Goal: Task Accomplishment & Management: Manage account settings

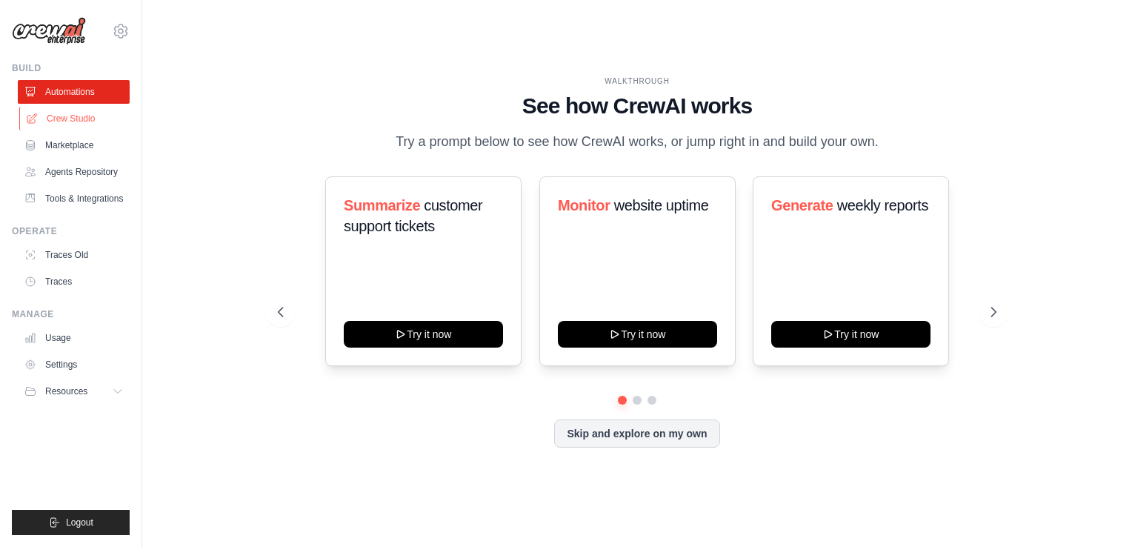
click at [72, 112] on link "Crew Studio" at bounding box center [75, 119] width 112 height 24
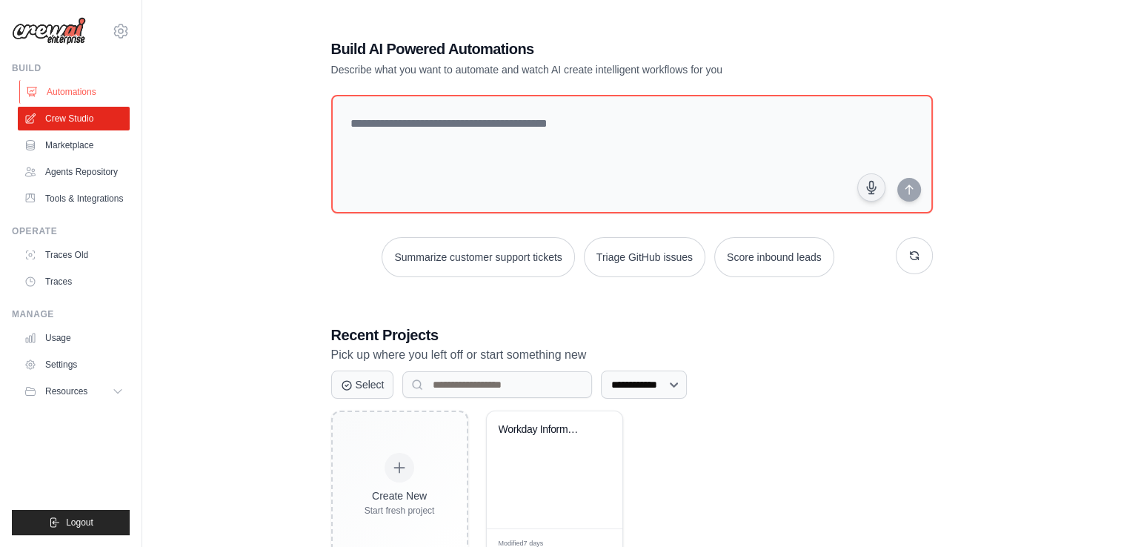
click at [65, 94] on link "Automations" at bounding box center [75, 92] width 112 height 24
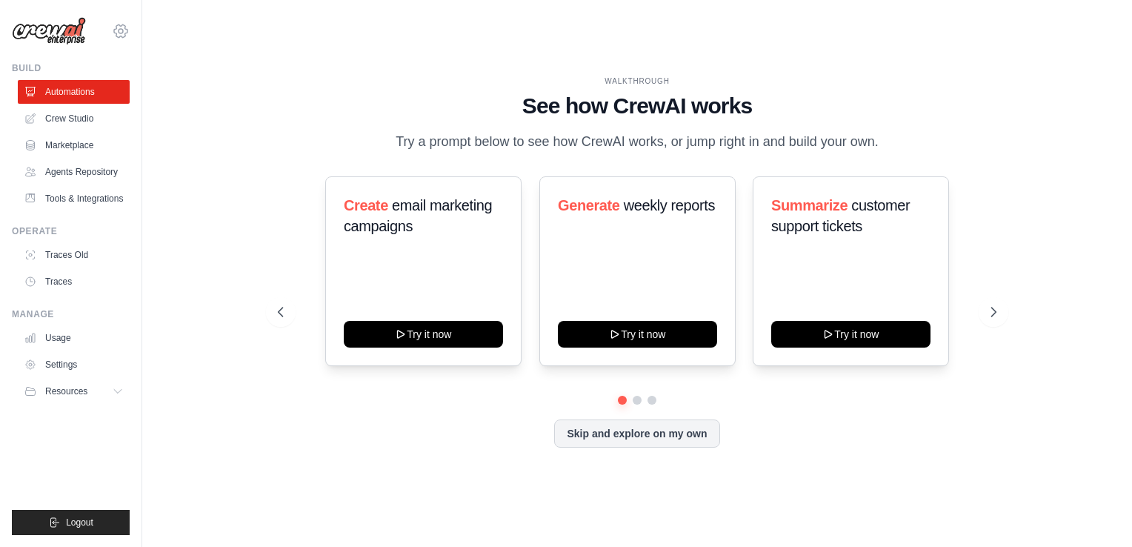
click at [113, 34] on icon at bounding box center [121, 31] width 18 height 18
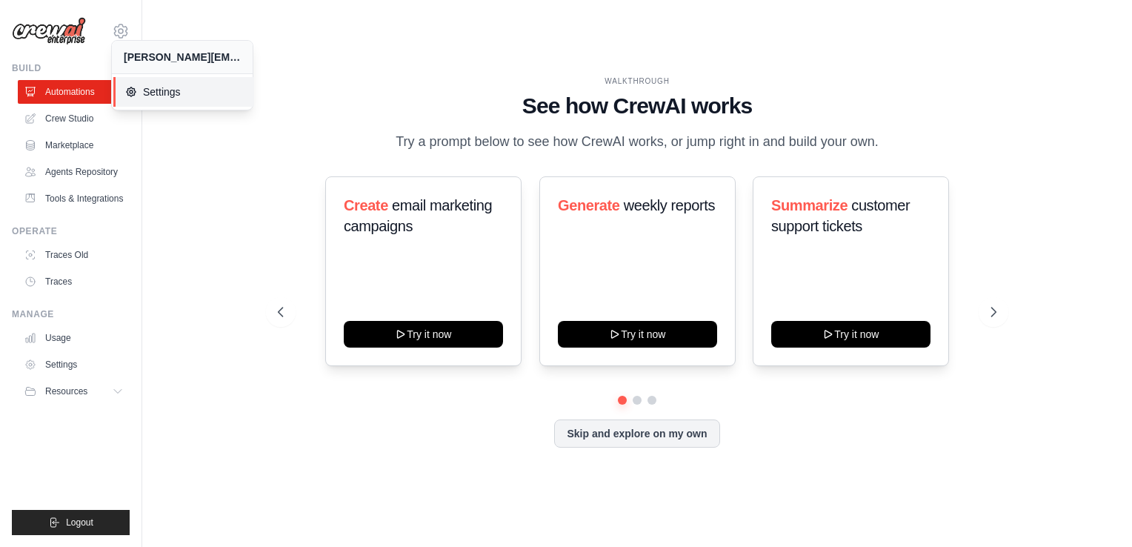
click at [160, 82] on link "Settings" at bounding box center [183, 92] width 141 height 30
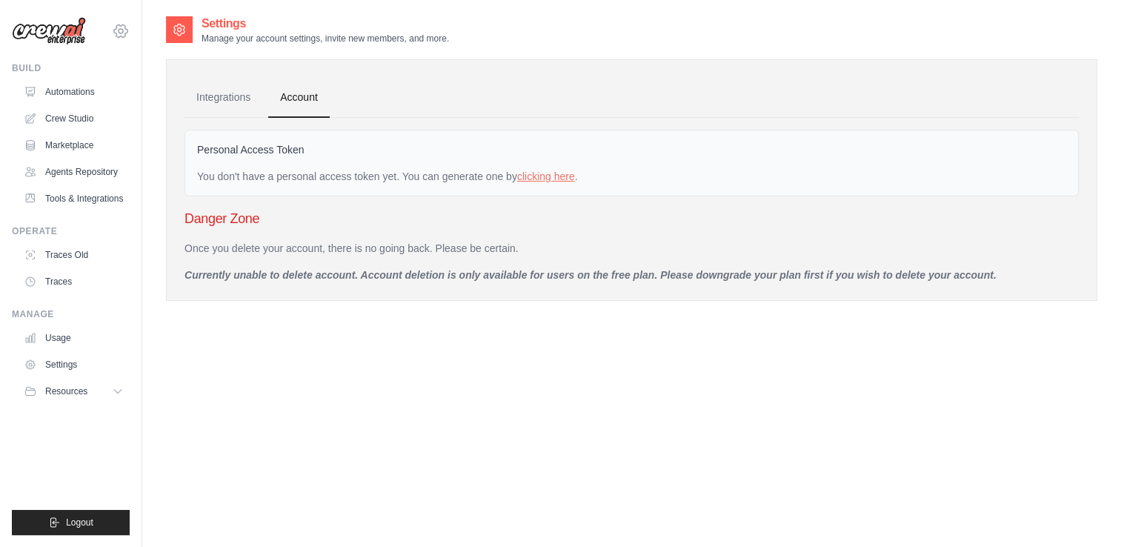
click at [125, 31] on icon at bounding box center [121, 31] width 18 height 18
click at [62, 362] on link "Settings" at bounding box center [75, 365] width 112 height 24
click at [62, 362] on link "Settings" at bounding box center [74, 365] width 112 height 24
click at [54, 387] on span "Resources" at bounding box center [68, 391] width 42 height 12
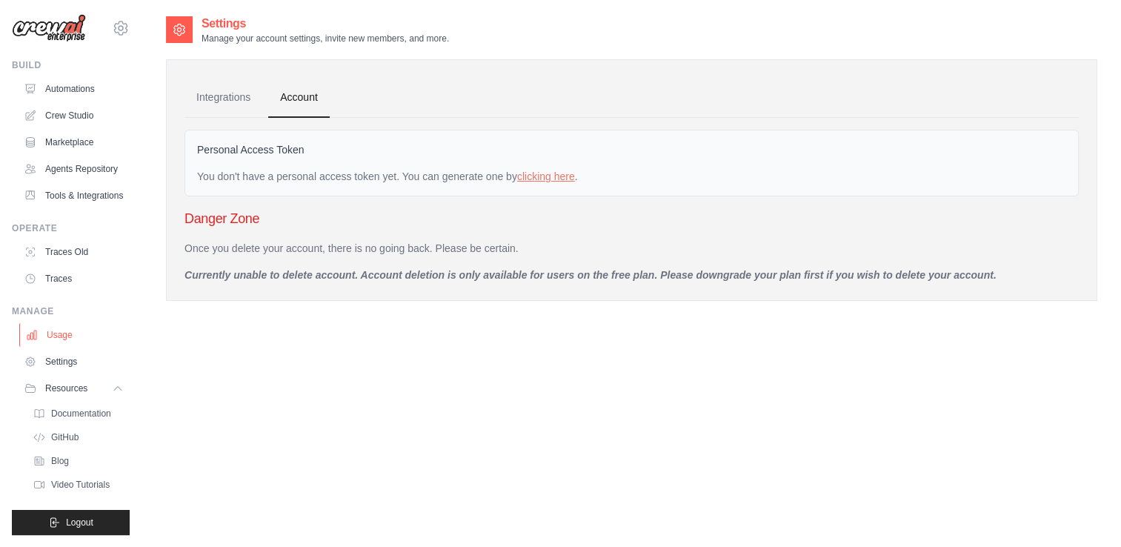
scroll to position [26, 0]
click at [216, 101] on link "Integrations" at bounding box center [224, 98] width 78 height 40
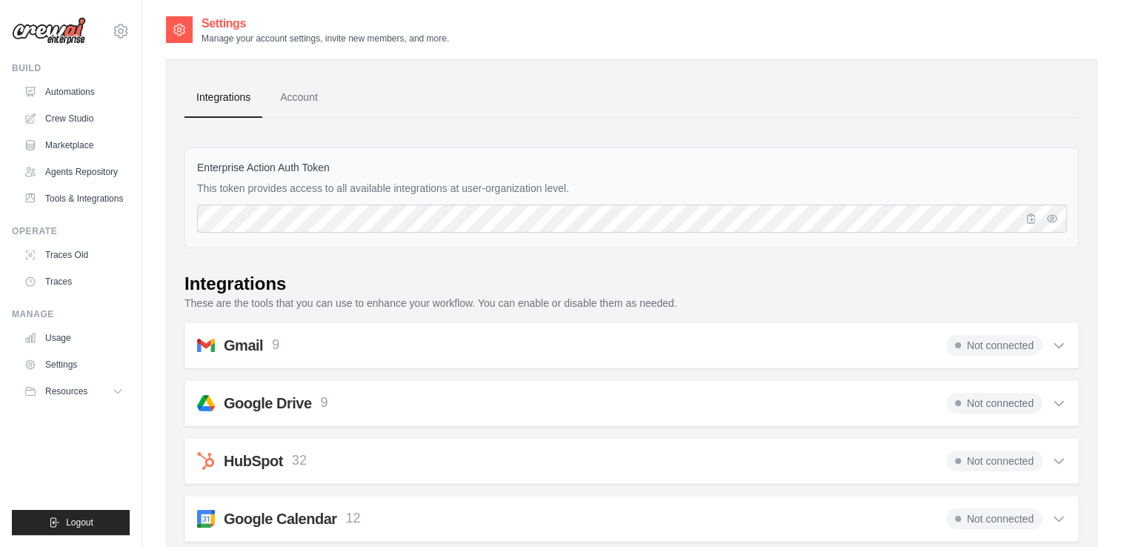
click at [1061, 225] on div at bounding box center [1045, 219] width 44 height 28
click at [1054, 223] on button "button" at bounding box center [1052, 218] width 18 height 18
click at [293, 116] on link "Account" at bounding box center [299, 98] width 62 height 40
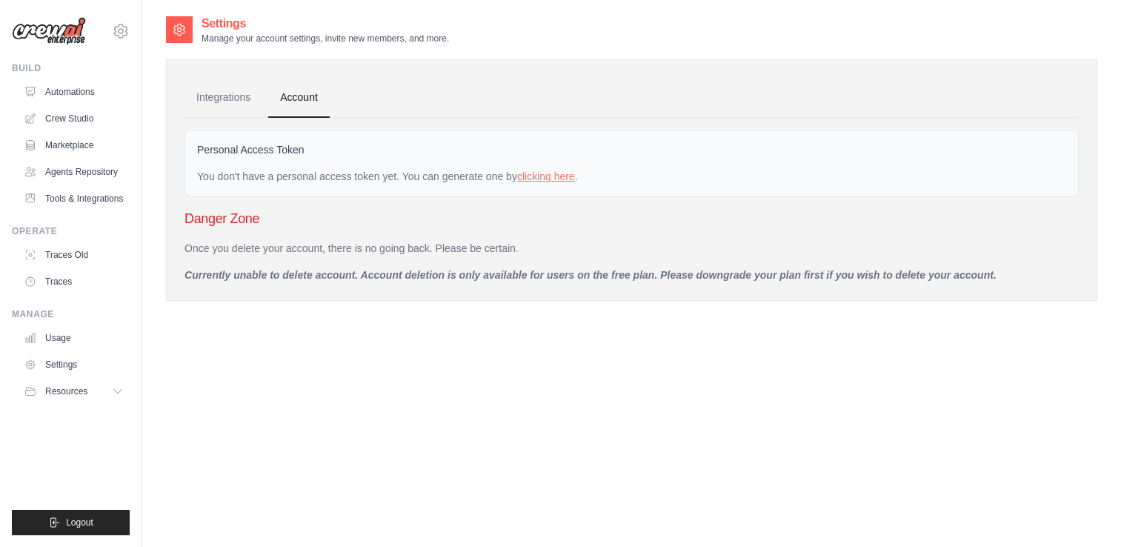
click at [291, 110] on link "Account" at bounding box center [299, 98] width 62 height 40
click at [557, 178] on link "clicking here" at bounding box center [546, 176] width 58 height 12
